Goal: Task Accomplishment & Management: Complete application form

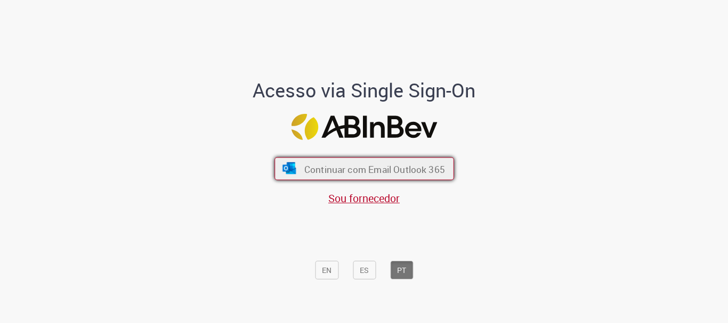
click at [386, 173] on font "Continuar com Email Outlook 365" at bounding box center [374, 169] width 141 height 12
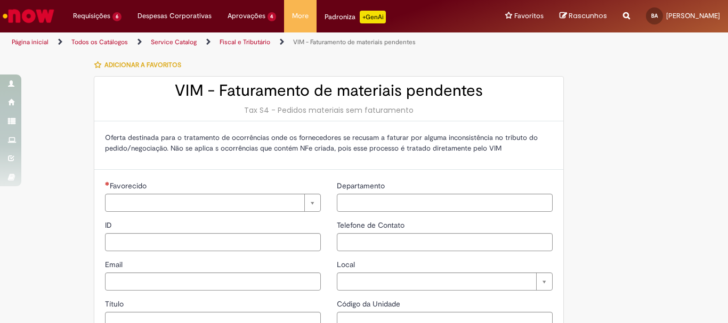
type input "**********"
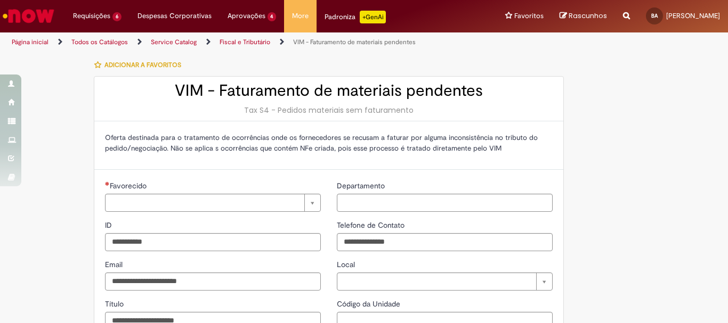
type input "**********"
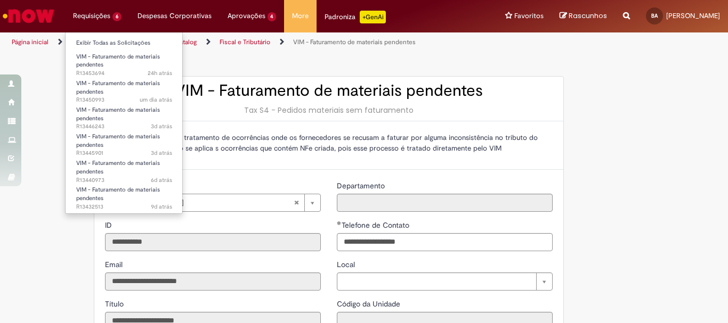
click at [96, 17] on li "Requisições 6 Exibir Todas as Solicitações VIM - Faturamento de materiais pende…" at bounding box center [97, 16] width 64 height 32
click at [97, 41] on link "Exibir Todas as Solicitações" at bounding box center [124, 43] width 117 height 12
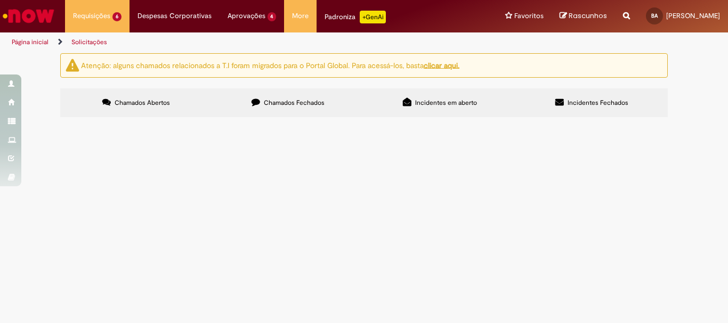
scroll to position [69, 0]
click at [0, 0] on span "R13440973" at bounding box center [0, 0] width 0 height 0
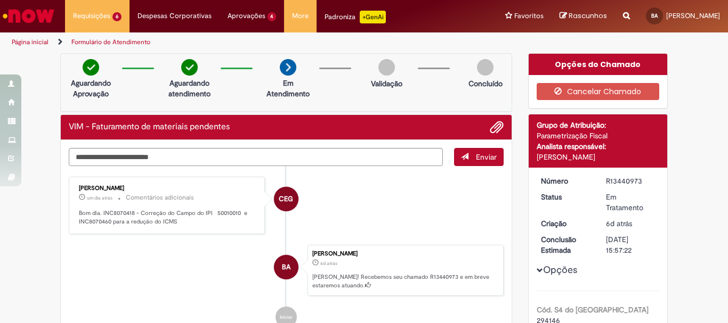
click at [427, 98] on div "Aguardando Aprovação Aguardando atendimento Em Atendimento Em Atendimento Valid…" at bounding box center [286, 82] width 452 height 59
click at [371, 159] on textarea "Digite sua mensagem aqui..." at bounding box center [256, 157] width 374 height 18
type textarea "*********"
click at [494, 159] on button "Enviar" at bounding box center [479, 157] width 50 height 18
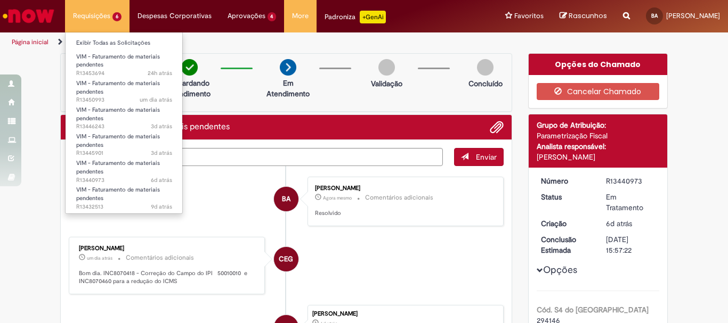
click at [100, 14] on li "Requisições 6 Exibir Todas as Solicitações VIM - Faturamento de materiais pende…" at bounding box center [97, 16] width 64 height 32
click at [100, 45] on link "Exibir Todas as Solicitações" at bounding box center [124, 43] width 117 height 12
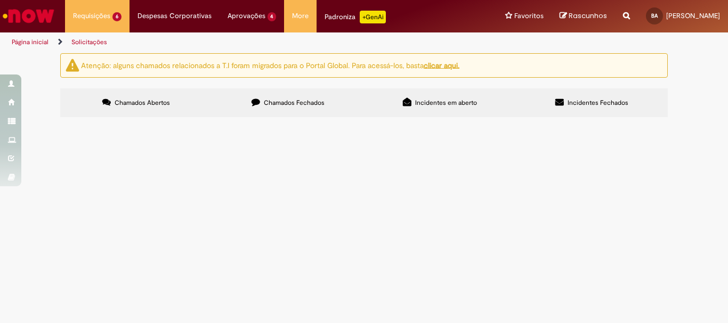
scroll to position [53, 0]
click at [0, 0] on span "R13453694" at bounding box center [0, 0] width 0 height 0
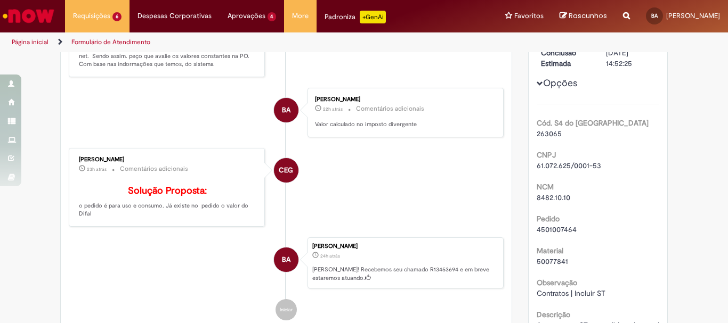
scroll to position [213, 0]
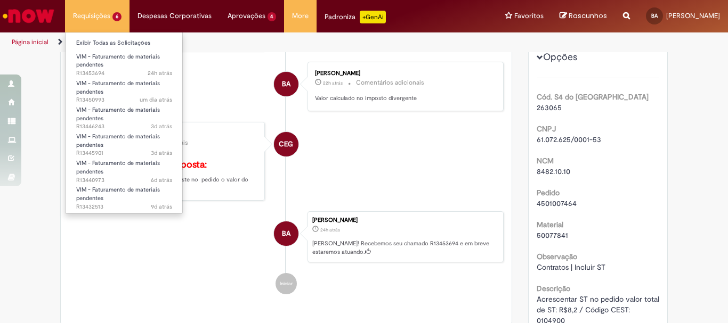
click at [100, 24] on li "Requisições 6 Exibir Todas as Solicitações VIM - Faturamento de materiais pende…" at bounding box center [97, 16] width 64 height 32
click at [104, 40] on link "Exibir Todas as Solicitações" at bounding box center [124, 43] width 117 height 12
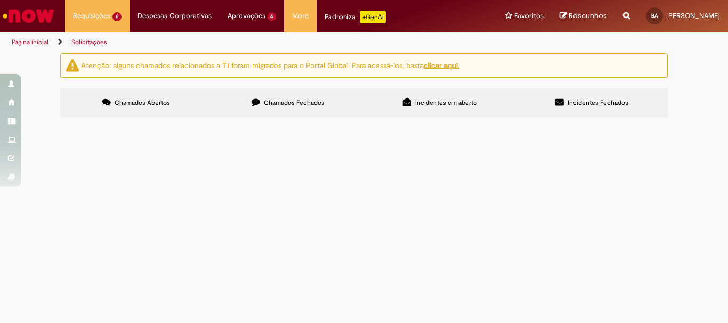
click at [0, 0] on span "R13446243" at bounding box center [0, 0] width 0 height 0
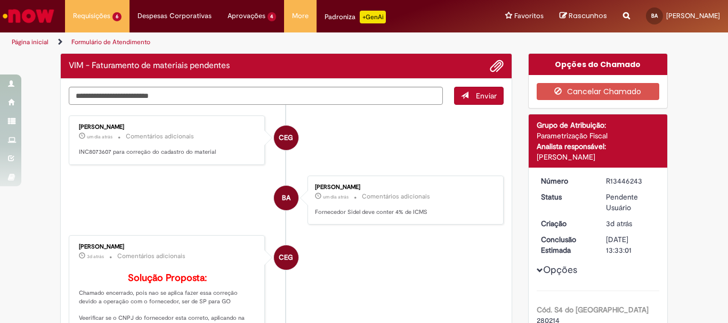
click at [91, 240] on div "[PERSON_NAME] 3d atrás 3 dias atrás Comentários adicionais Solução Proposta: Ch…" at bounding box center [167, 288] width 190 height 98
click at [118, 215] on li "BA [PERSON_NAME] um dia atrás um dia atrás Comentários adicionais Fornecedor Si…" at bounding box center [286, 201] width 435 height 50
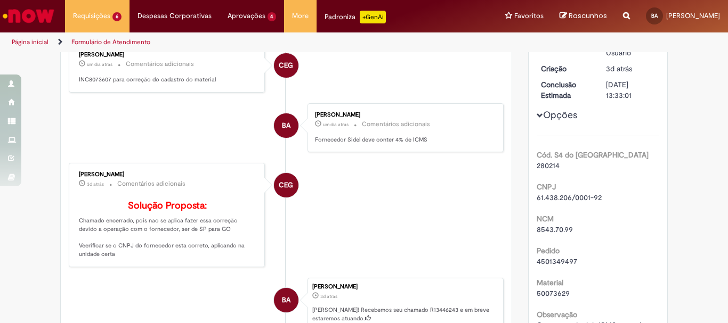
scroll to position [160, 0]
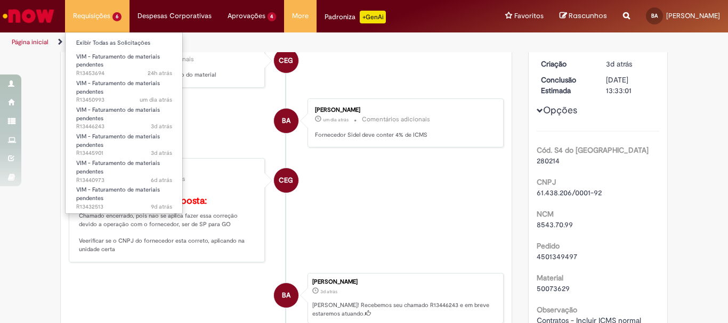
click at [111, 11] on li "Requisições 6 Exibir Todas as Solicitações VIM - Faturamento de materiais pende…" at bounding box center [97, 16] width 64 height 32
click at [116, 41] on link "Exibir Todas as Solicitações" at bounding box center [124, 43] width 117 height 12
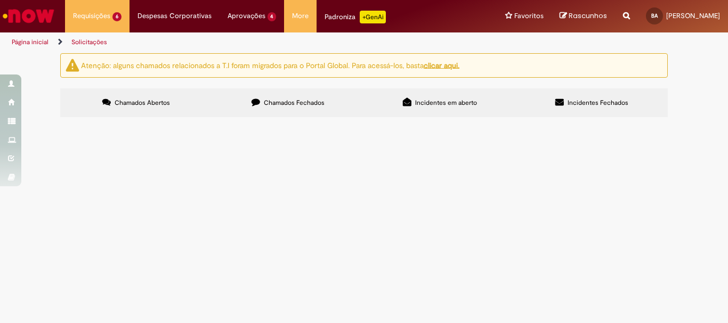
scroll to position [69, 0]
click at [0, 0] on span "R13432513" at bounding box center [0, 0] width 0 height 0
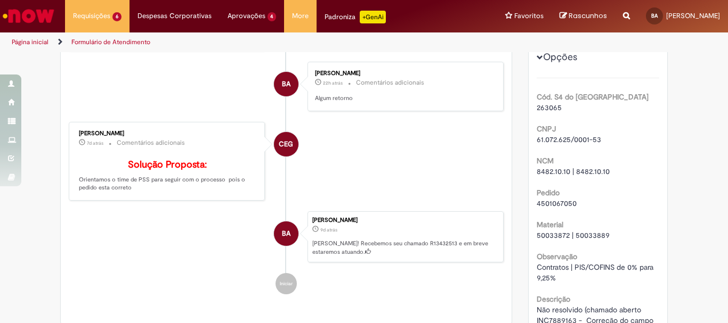
scroll to position [296, 0]
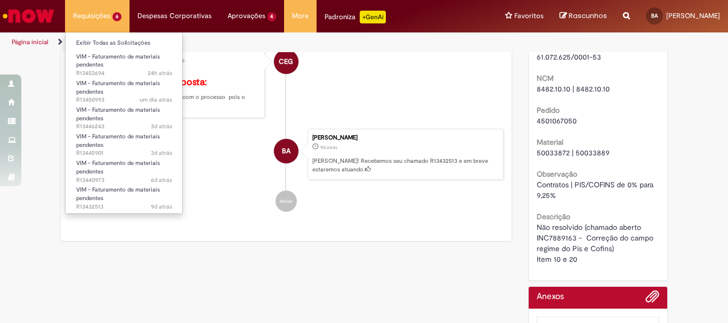
click at [106, 21] on li "Requisições 6 Exibir Todas as Solicitações VIM - Faturamento de materiais pende…" at bounding box center [97, 16] width 64 height 32
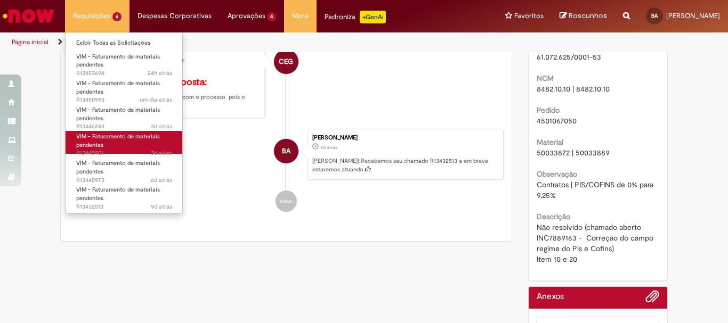
click at [74, 141] on link "VIM - Faturamento de materiais pendentes 3d atrás 3 dias atrás R13445901" at bounding box center [124, 142] width 117 height 23
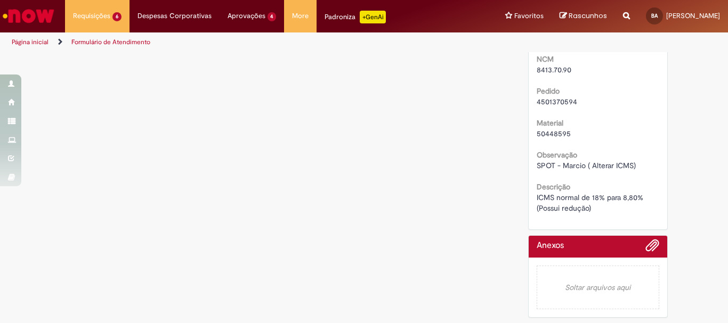
scroll to position [393, 0]
click at [555, 101] on span "4501370594" at bounding box center [557, 102] width 40 height 10
copy span "4501370594"
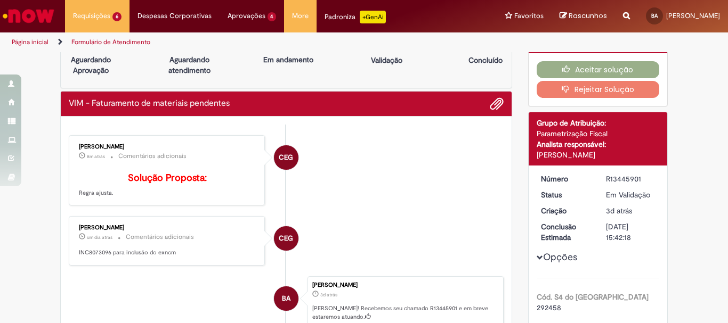
scroll to position [0, 0]
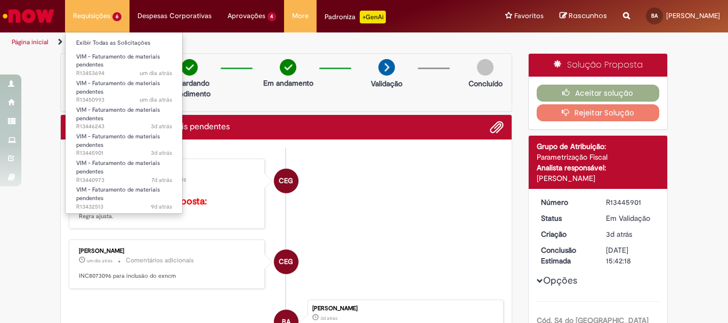
click at [111, 12] on li "Requisições 6 Exibir Todas as Solicitações VIM - Faturamento de materiais pende…" at bounding box center [97, 16] width 64 height 32
click at [115, 43] on link "Exibir Todas as Solicitações" at bounding box center [124, 43] width 117 height 12
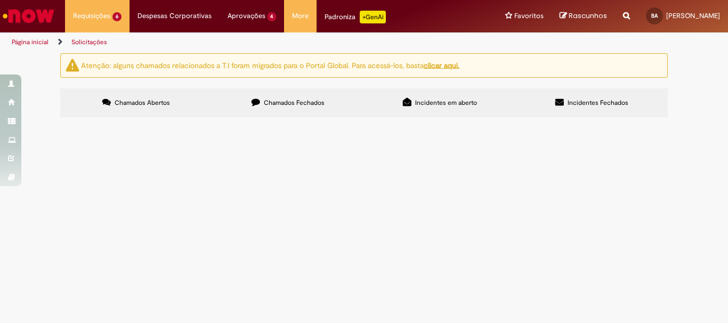
scroll to position [69, 0]
click at [0, 0] on span "R13445901" at bounding box center [0, 0] width 0 height 0
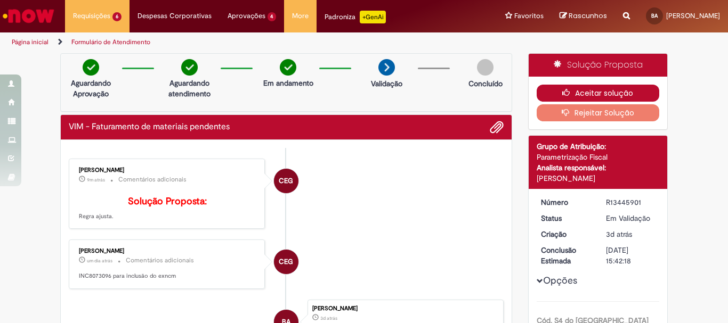
click at [589, 92] on button "Aceitar solução" at bounding box center [598, 93] width 123 height 17
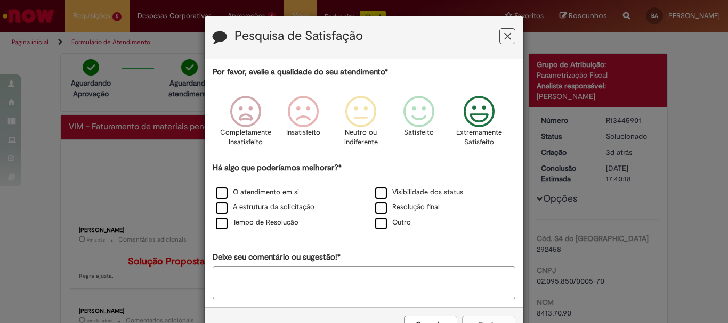
click at [463, 133] on p "Extremamente Satisfeito" at bounding box center [479, 138] width 46 height 20
click at [428, 107] on icon "Feedback" at bounding box center [422, 112] width 40 height 32
click at [282, 191] on label "O atendimento em si" at bounding box center [257, 193] width 83 height 10
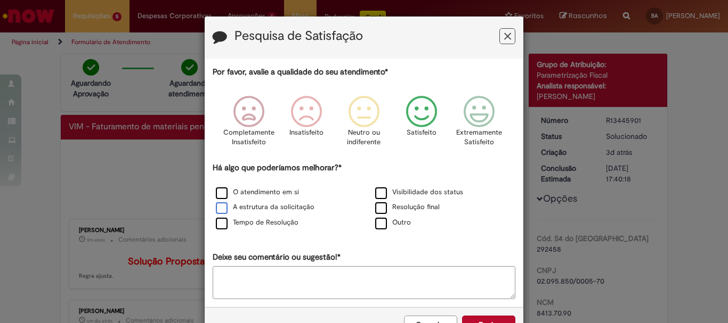
click at [277, 204] on label "A estrutura da solicitação" at bounding box center [265, 207] width 99 height 10
click at [276, 217] on div "Tempo de Resolução" at bounding box center [284, 223] width 157 height 13
drag, startPoint x: 284, startPoint y: 222, endPoint x: 282, endPoint y: 243, distance: 21.4
click at [284, 221] on label "Tempo de Resolução" at bounding box center [257, 223] width 83 height 10
click at [279, 284] on textarea "Deixe seu comentário ou sugestão!*" at bounding box center [364, 282] width 303 height 33
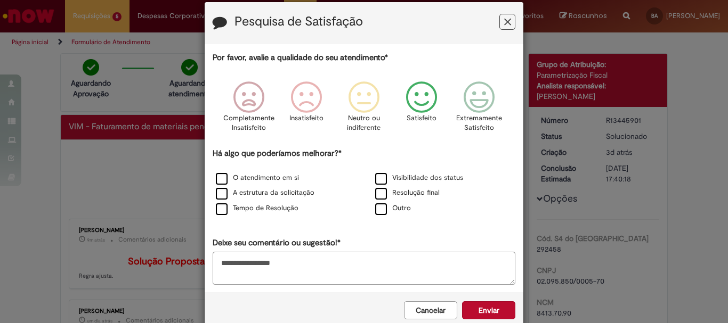
scroll to position [35, 0]
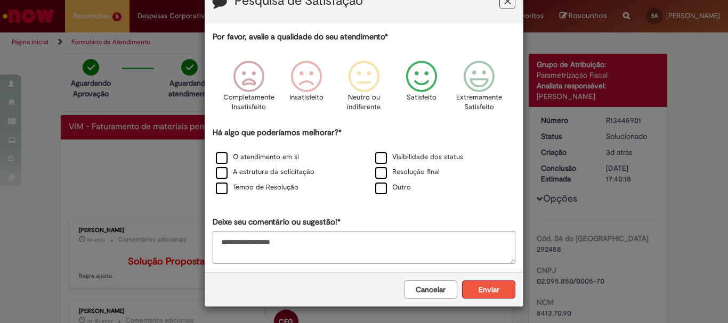
type textarea "**********"
click at [474, 288] on button "Enviar" at bounding box center [488, 290] width 53 height 18
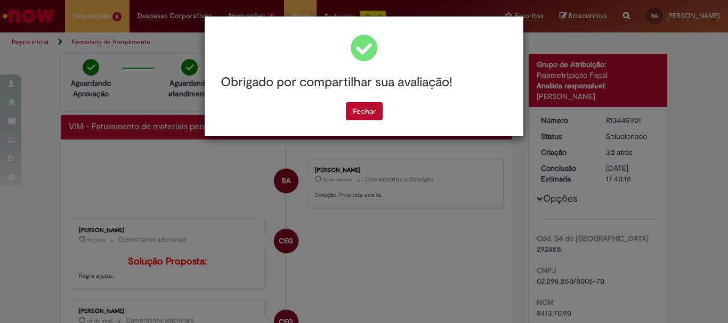
scroll to position [0, 0]
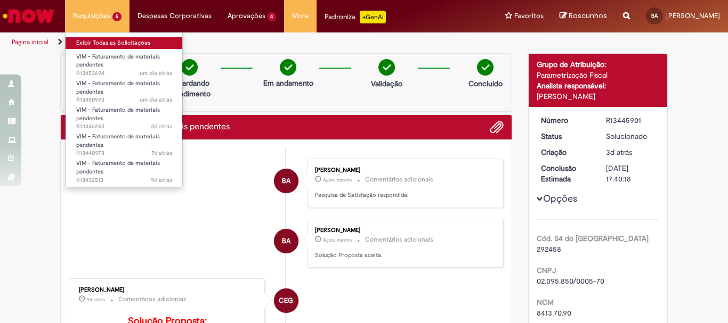
click at [93, 37] on link "Exibir Todas as Solicitações" at bounding box center [124, 43] width 117 height 12
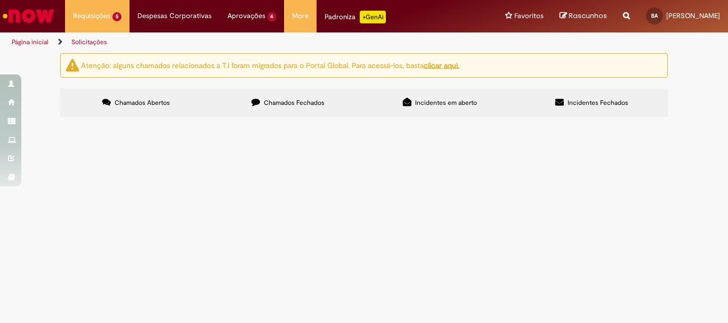
scroll to position [41, 0]
click at [0, 0] on span "R13446243" at bounding box center [0, 0] width 0 height 0
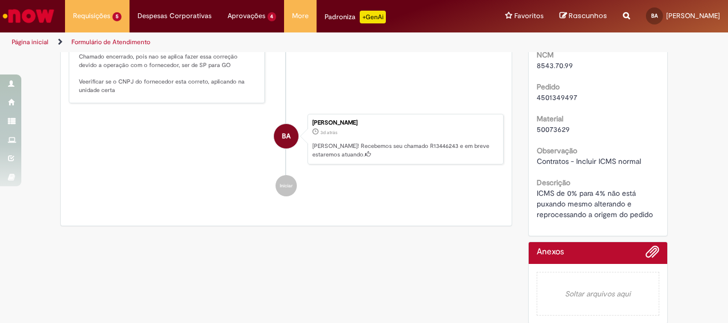
scroll to position [320, 0]
click at [550, 98] on span "4501349497" at bounding box center [557, 97] width 40 height 10
copy span "4501349497"
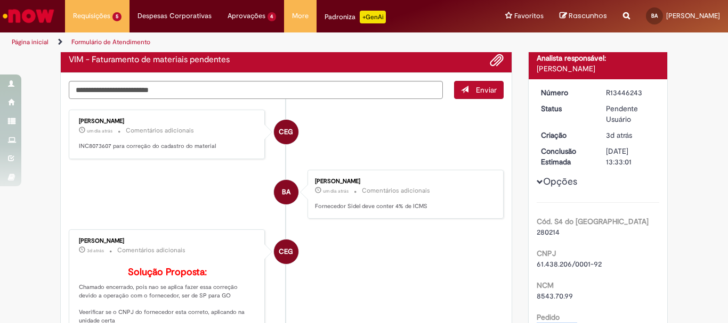
scroll to position [86, 0]
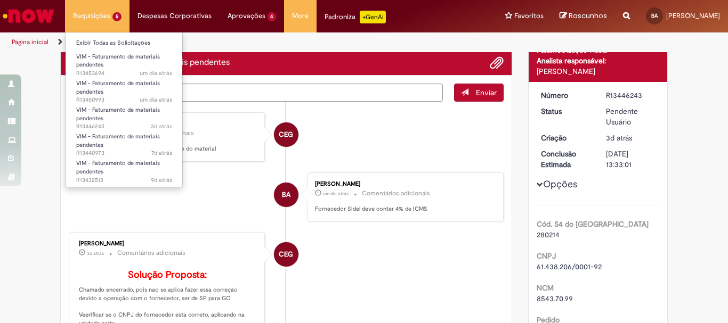
click at [100, 20] on li "Requisições 5 Exibir Todas as Solicitações VIM - Faturamento de materiais pende…" at bounding box center [97, 16] width 64 height 32
click at [118, 45] on link "Exibir Todas as Solicitações" at bounding box center [124, 43] width 117 height 12
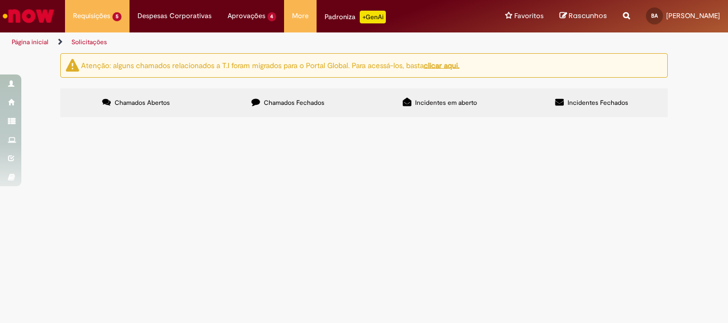
click at [0, 0] on button at bounding box center [0, 0] width 0 height 0
click at [0, 0] on span "R13440973" at bounding box center [0, 0] width 0 height 0
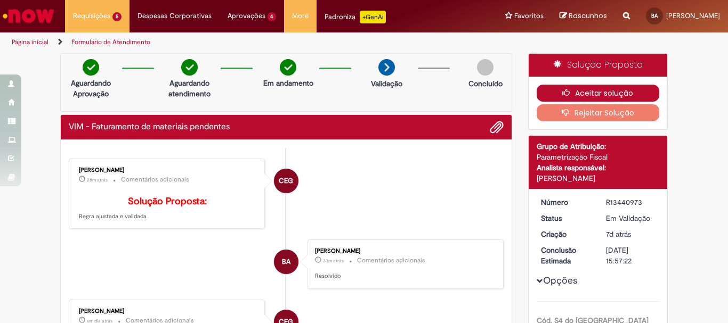
click at [565, 92] on icon "button" at bounding box center [568, 92] width 13 height 7
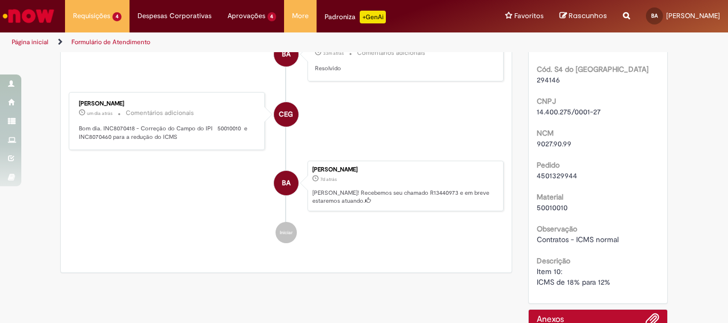
scroll to position [288, 0]
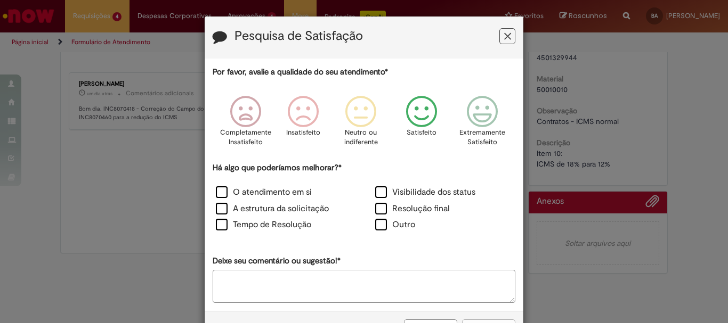
click at [411, 110] on icon "Feedback" at bounding box center [422, 112] width 40 height 32
click at [288, 194] on label "O atendimento em si" at bounding box center [264, 192] width 96 height 12
click at [278, 210] on label "A estrutura da solicitação" at bounding box center [272, 209] width 113 height 12
click at [265, 228] on label "Tempo de Resolução" at bounding box center [263, 225] width 95 height 12
click at [247, 288] on textarea "Deixe seu comentário ou sugestão!*" at bounding box center [364, 286] width 303 height 33
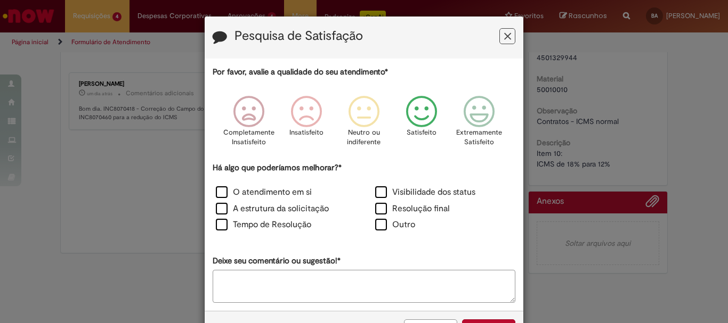
drag, startPoint x: 376, startPoint y: 45, endPoint x: 369, endPoint y: 21, distance: 25.1
click at [369, 21] on div "Pesquisa de Satisfação" at bounding box center [364, 38] width 319 height 42
drag, startPoint x: 259, startPoint y: 44, endPoint x: 258, endPoint y: 23, distance: 21.3
click at [258, 23] on div "Pesquisa de Satisfação" at bounding box center [364, 38] width 319 height 42
click at [326, 282] on textarea "Deixe seu comentário ou sugestão!*" at bounding box center [364, 286] width 303 height 33
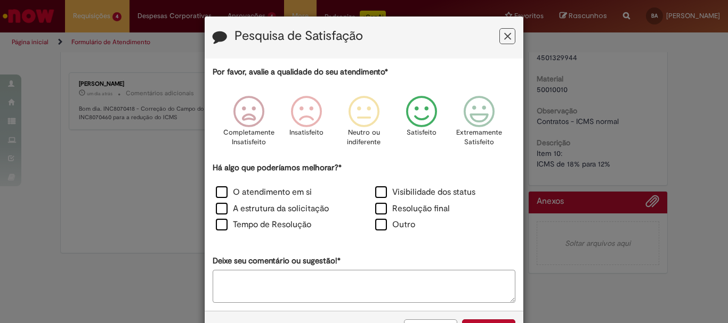
type textarea "*"
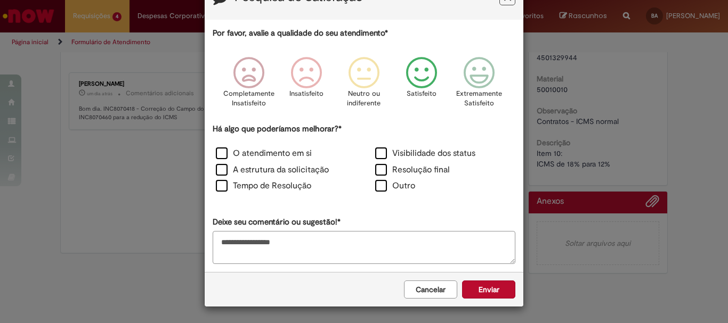
type textarea "**********"
click at [409, 75] on icon "Feedback" at bounding box center [422, 73] width 40 height 32
click at [506, 289] on button "Enviar" at bounding box center [488, 290] width 53 height 18
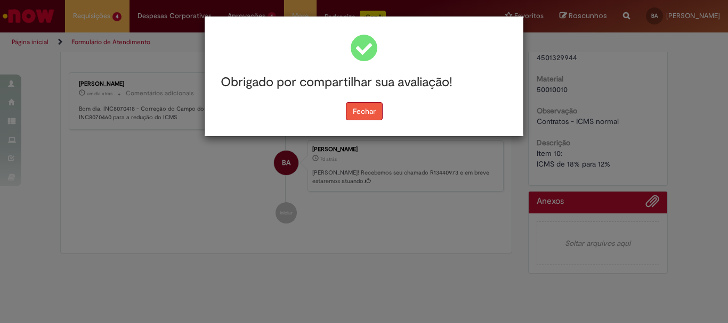
click at [358, 108] on button "Fechar" at bounding box center [364, 111] width 37 height 18
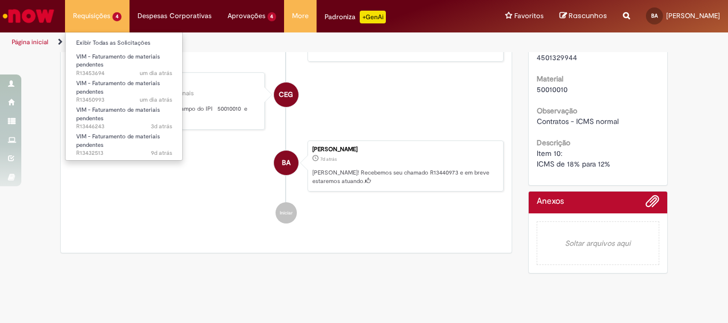
click at [109, 6] on li "Requisições 4 Exibir Todas as Solicitações VIM - Faturamento de materiais pende…" at bounding box center [97, 16] width 64 height 32
click at [128, 44] on link "Exibir Todas as Solicitações" at bounding box center [124, 43] width 117 height 12
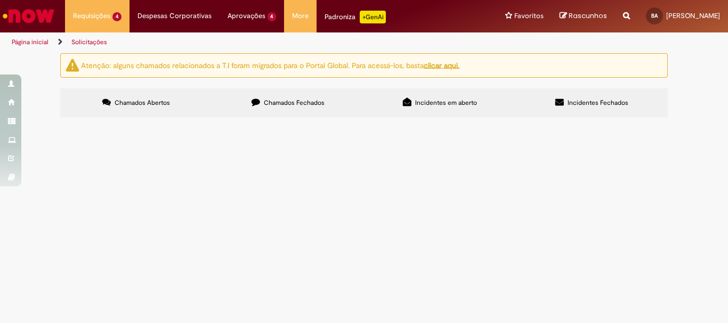
scroll to position [14, 0]
click at [0, 0] on span "R13432513" at bounding box center [0, 0] width 0 height 0
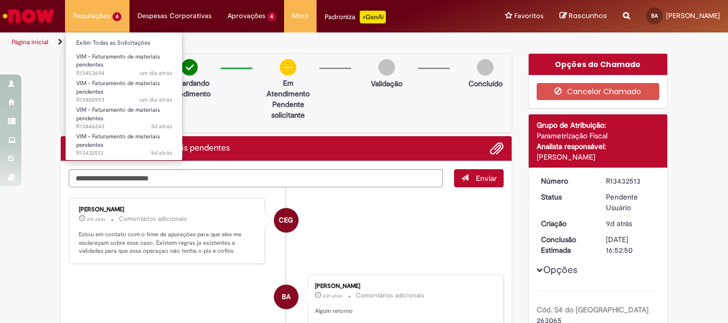
click at [111, 21] on li "Requisições 4 Exibir Todas as Solicitações VIM - Faturamento de materiais pende…" at bounding box center [97, 16] width 64 height 32
click at [108, 45] on link "Exibir Todas as Solicitações" at bounding box center [124, 43] width 117 height 12
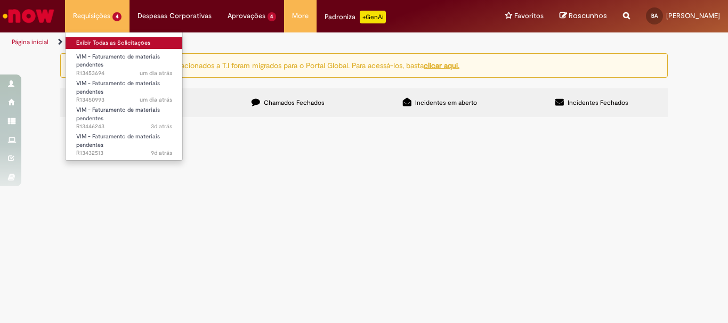
click at [108, 45] on link "Exibir Todas as Solicitações" at bounding box center [124, 43] width 117 height 12
click at [115, 8] on li "Requisições 4 Exibir Todas as Solicitações VIM - Faturamento de materiais pende…" at bounding box center [97, 16] width 64 height 32
click at [109, 47] on link "Exibir Todas as Solicitações" at bounding box center [124, 43] width 117 height 12
click at [115, 45] on link "Exibir Todas as Solicitações" at bounding box center [124, 43] width 117 height 12
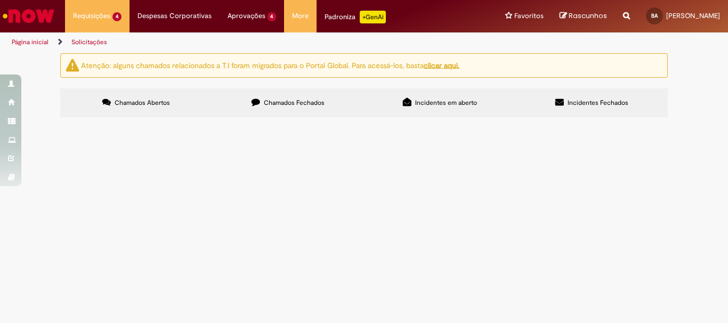
click at [711, 120] on div "Atenção: alguns chamados relacionados a T.I foram migrados para o Portal Global…" at bounding box center [364, 86] width 728 height 67
click at [0, 0] on span "R13446243" at bounding box center [0, 0] width 0 height 0
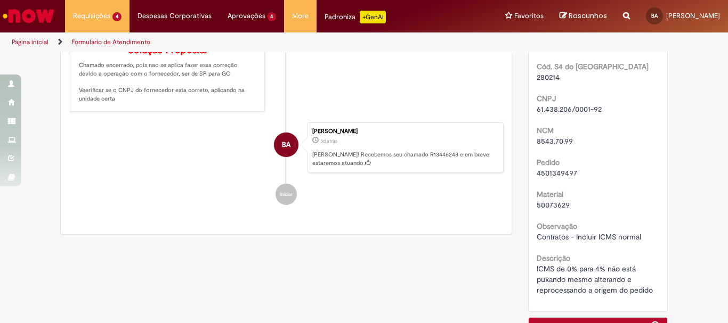
scroll to position [320, 0]
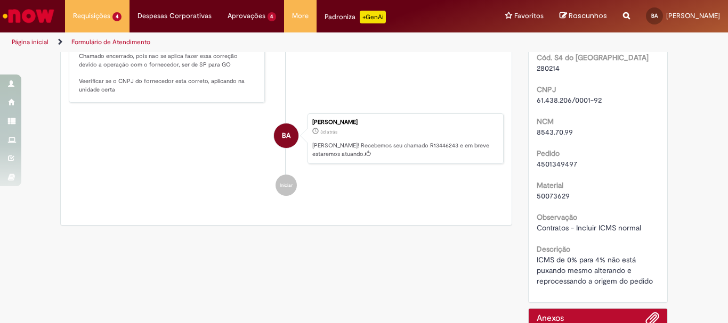
click at [564, 169] on span "4501349497" at bounding box center [557, 164] width 40 height 10
copy span "4501349497"
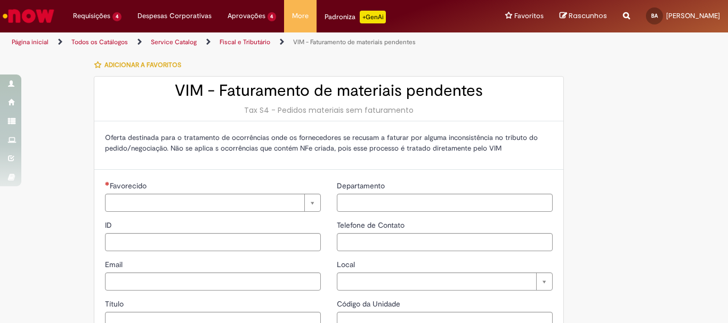
type input "**********"
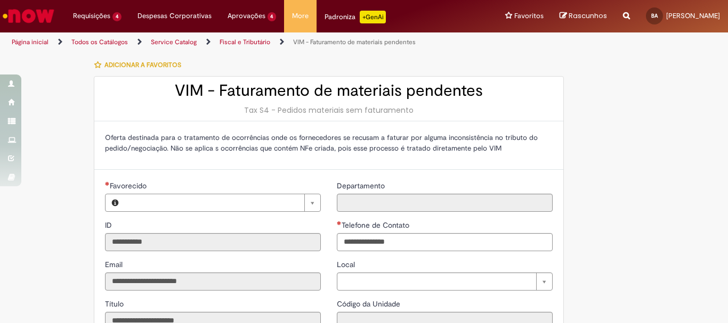
type input "**********"
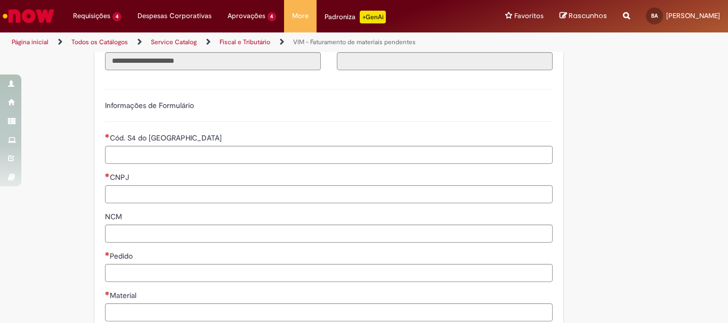
scroll to position [266, 0]
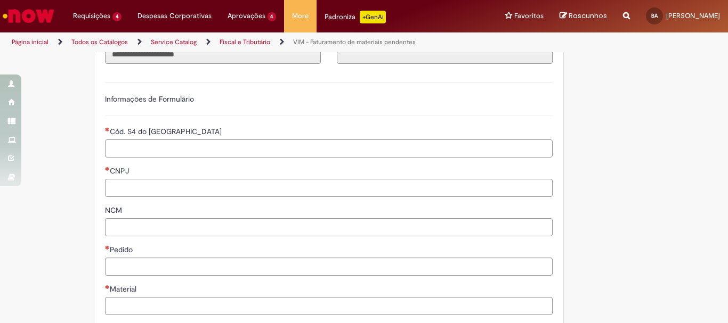
click at [137, 156] on input "Cód. S4 do [GEOGRAPHIC_DATA]" at bounding box center [329, 149] width 448 height 18
click at [302, 117] on div "**********" at bounding box center [329, 217] width 464 height 291
click at [199, 143] on input "Cód. S4 do [GEOGRAPHIC_DATA]" at bounding box center [329, 149] width 448 height 18
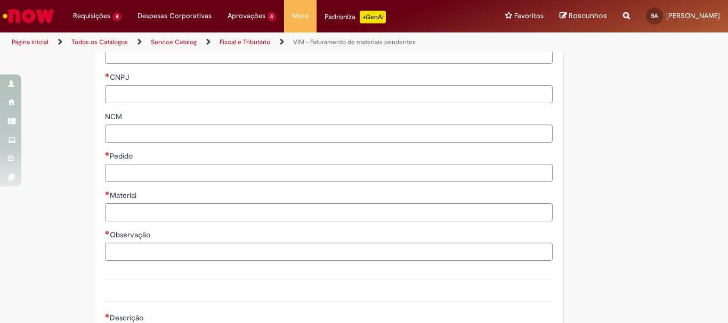
scroll to position [373, 0]
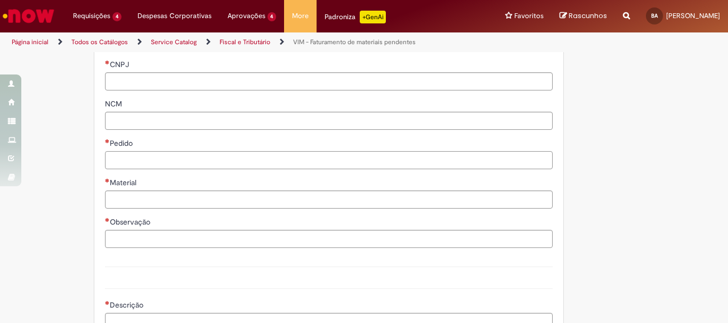
click at [206, 158] on input "Pedido" at bounding box center [329, 160] width 448 height 18
paste input "**********"
type input "**********"
click at [255, 76] on input "CNPJ" at bounding box center [329, 81] width 448 height 18
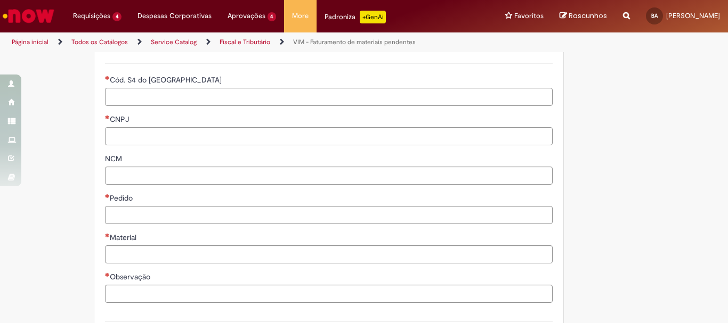
scroll to position [266, 0]
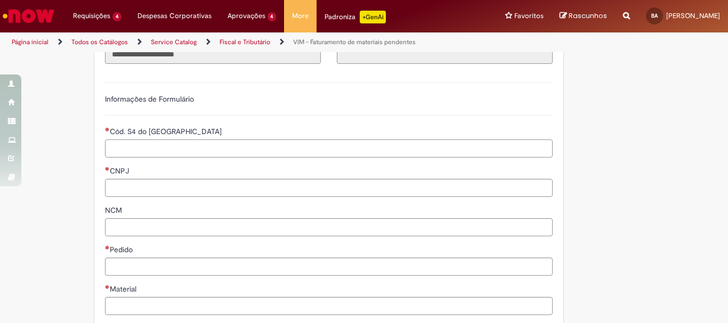
click at [169, 144] on input "Cód. S4 do [GEOGRAPHIC_DATA]" at bounding box center [329, 149] width 448 height 18
paste input "******"
type input "******"
click at [250, 185] on input "CNPJ" at bounding box center [329, 188] width 448 height 18
paste input "**********"
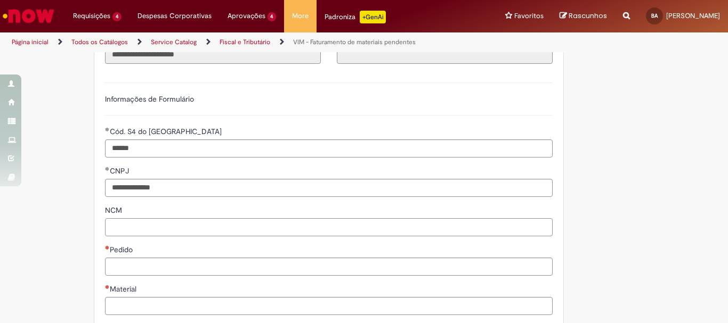
type input "**********"
click at [275, 228] on input "NCM" at bounding box center [329, 227] width 448 height 18
click at [185, 228] on input "NCM" at bounding box center [329, 227] width 448 height 18
paste input "**********"
type input "**********"
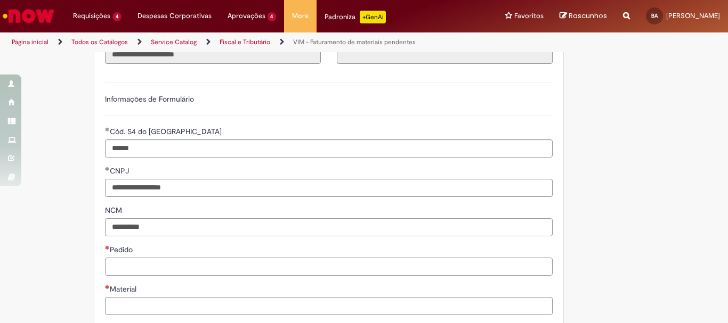
click at [138, 263] on input "Pedido" at bounding box center [329, 267] width 448 height 18
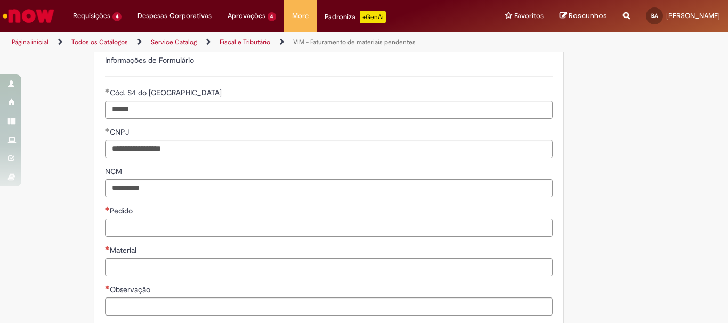
scroll to position [373, 0]
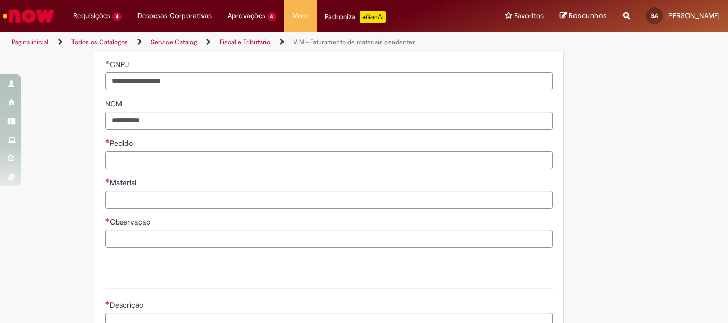
paste input "**********"
type input "**********"
click at [119, 204] on input "Material" at bounding box center [329, 200] width 448 height 18
click at [209, 201] on input "Material" at bounding box center [329, 200] width 448 height 18
paste input "********"
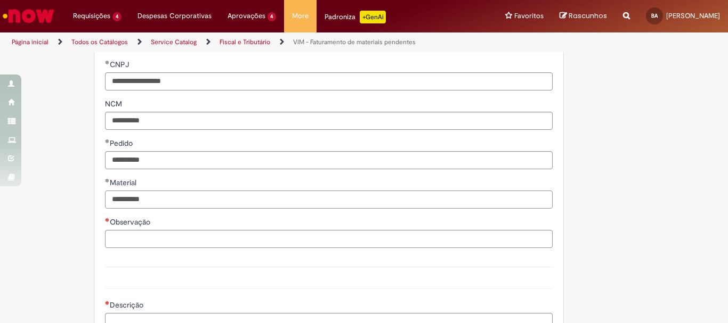
drag, startPoint x: 126, startPoint y: 202, endPoint x: 86, endPoint y: 197, distance: 40.9
click at [86, 197] on div "**********" at bounding box center [312, 70] width 520 height 778
click at [176, 201] on input "********" at bounding box center [329, 200] width 448 height 18
paste input "*********"
type input "**********"
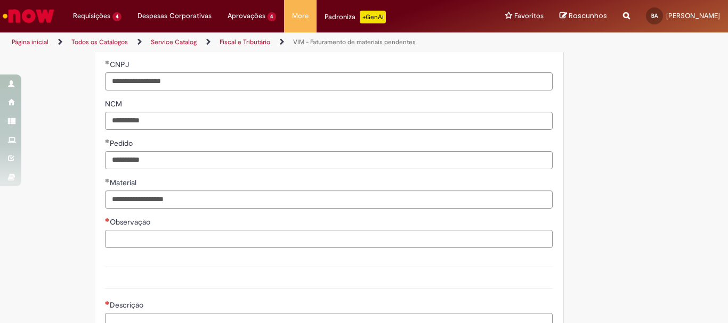
click at [183, 244] on input "Observação" at bounding box center [329, 239] width 448 height 18
click at [197, 237] on input "Observação" at bounding box center [329, 239] width 448 height 18
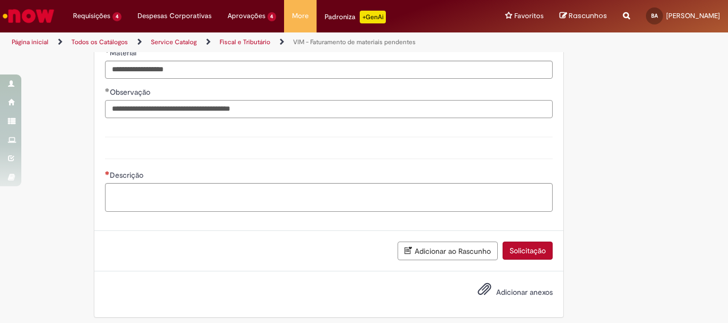
scroll to position [509, 0]
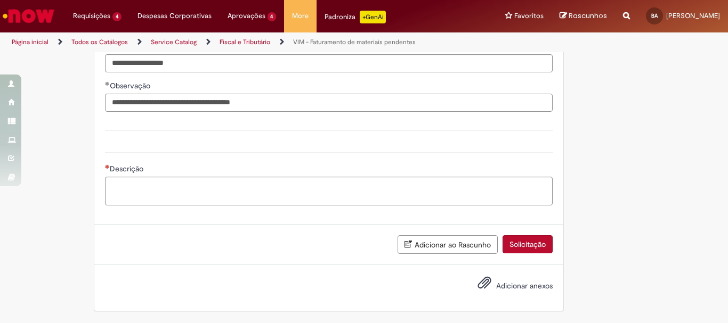
type input "**********"
click at [376, 192] on textarea "Descrição" at bounding box center [329, 191] width 448 height 29
click at [271, 187] on textarea "Descrição" at bounding box center [329, 191] width 448 height 29
type textarea "**********"
drag, startPoint x: 157, startPoint y: 104, endPoint x: 291, endPoint y: 102, distance: 134.8
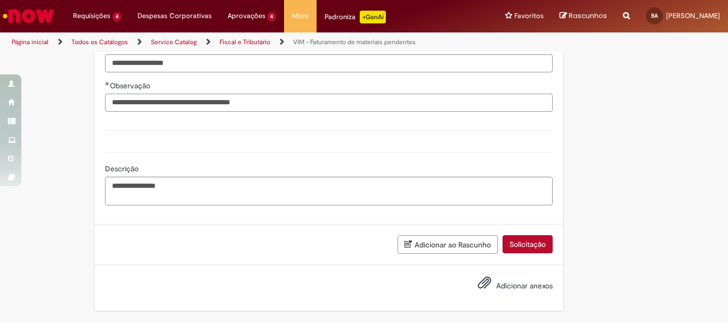
click at [291, 102] on input "**********" at bounding box center [329, 103] width 448 height 18
type input "**********"
click at [516, 244] on button "Solicitação" at bounding box center [527, 245] width 50 height 18
